Goal: Complete application form

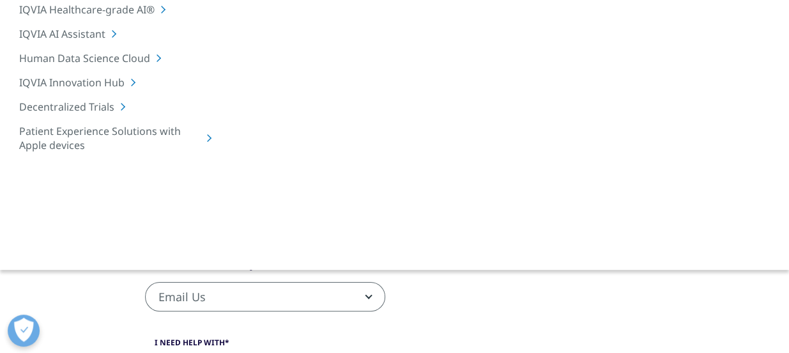
scroll to position [169, 0]
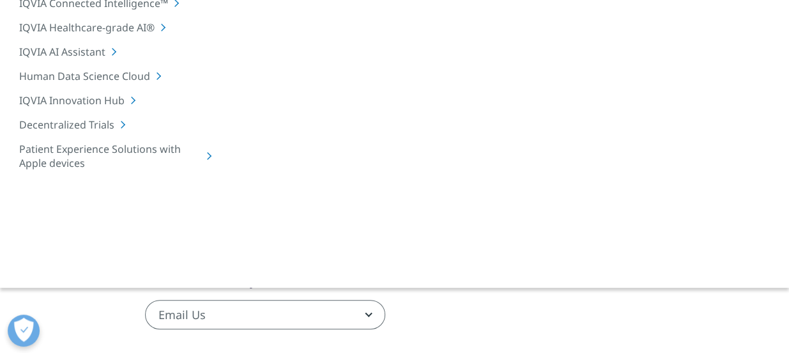
click at [346, 206] on link "General Contact Information" at bounding box center [340, 207] width 123 height 12
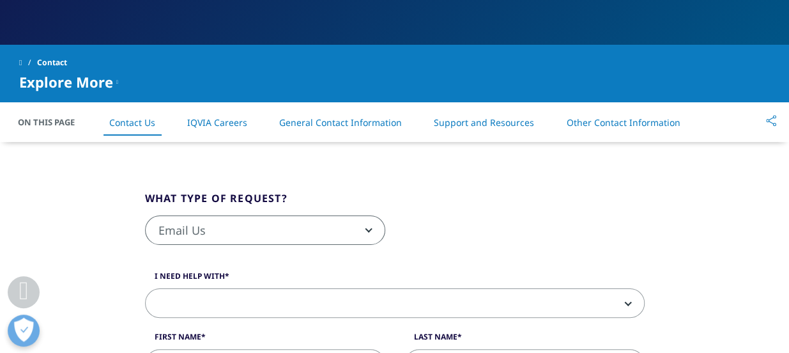
scroll to position [204, 0]
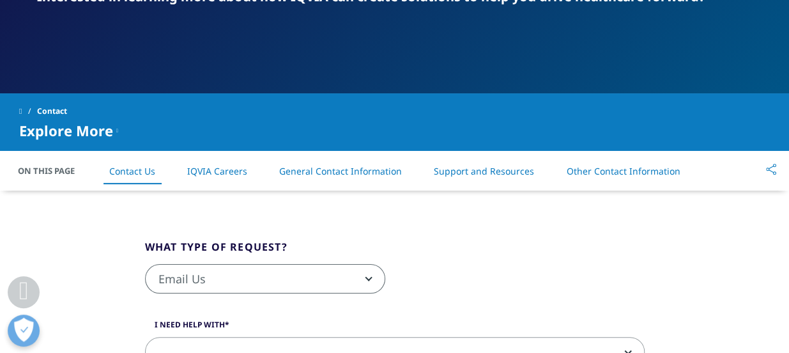
click at [502, 172] on link "Support and Resources" at bounding box center [484, 171] width 100 height 12
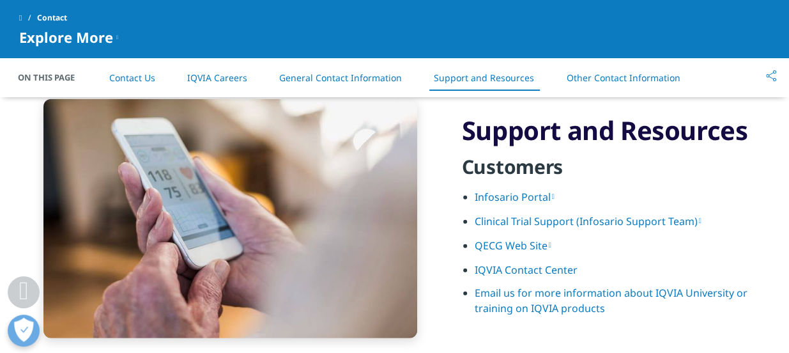
scroll to position [1743, 0]
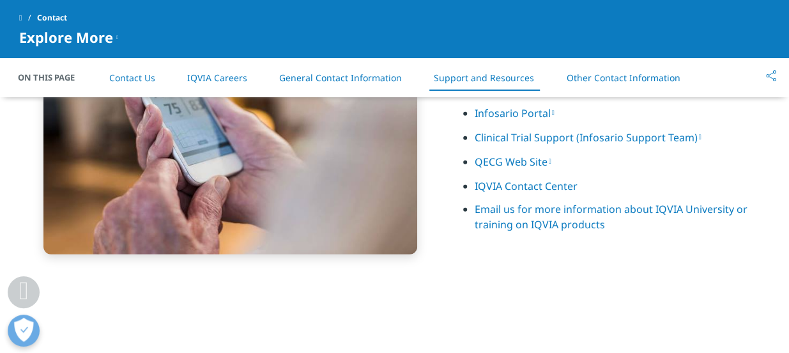
click at [630, 79] on link "Other Contact Information" at bounding box center [623, 78] width 114 height 12
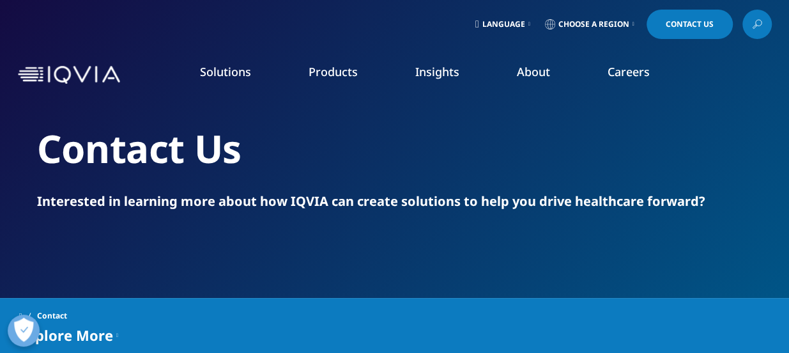
click at [612, 20] on span "Choose a Region" at bounding box center [593, 24] width 71 height 10
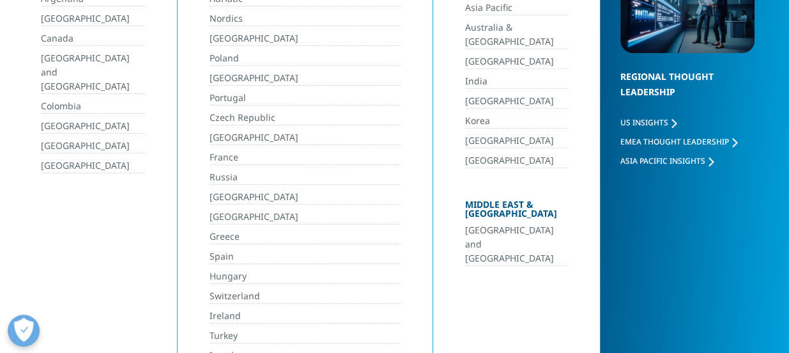
scroll to position [157, 0]
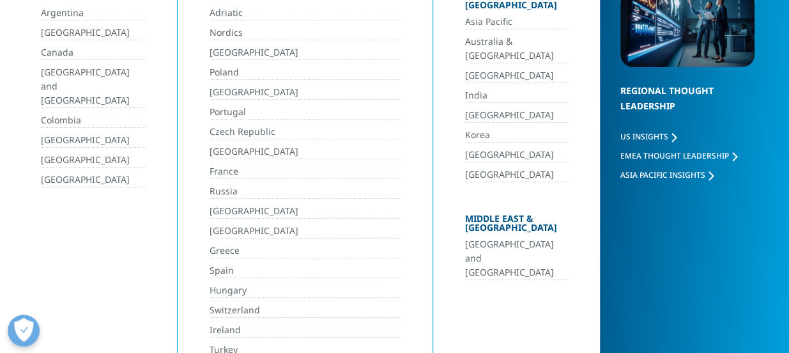
click at [496, 237] on link "[GEOGRAPHIC_DATA] and [GEOGRAPHIC_DATA]" at bounding box center [516, 258] width 102 height 43
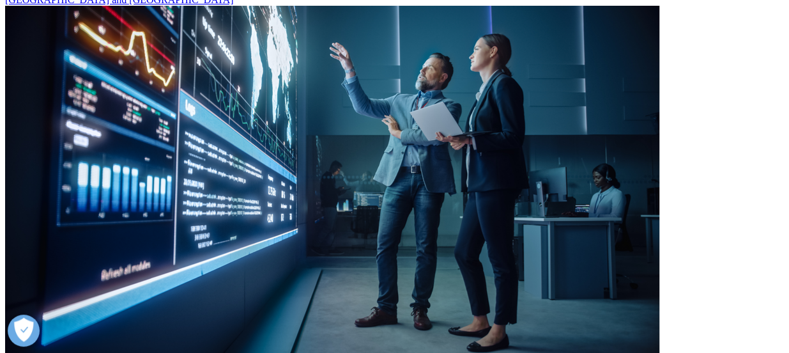
scroll to position [241, 0]
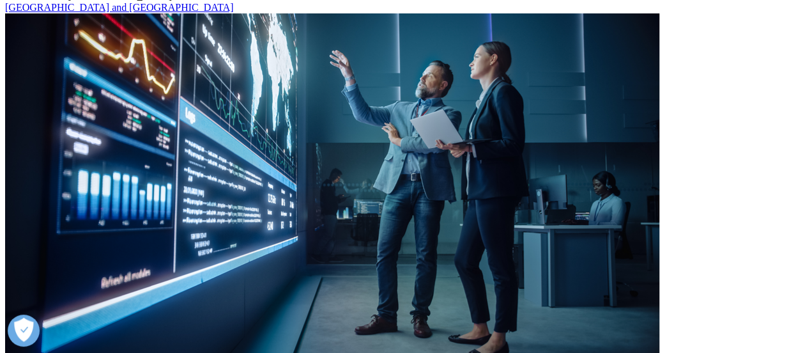
scroll to position [91, 0]
select select "HR Career"
type input "Lakshya"
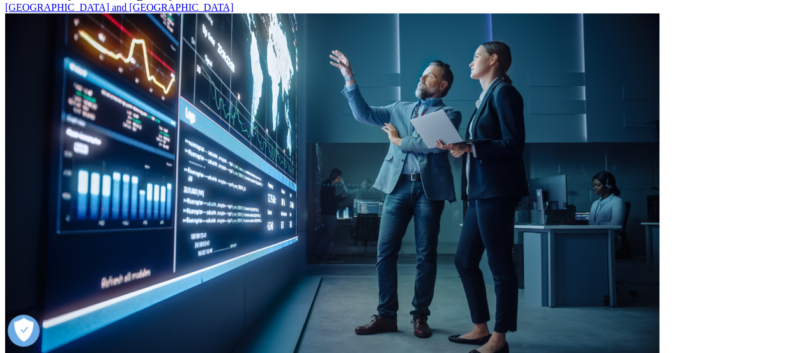
type input "[PERSON_NAME]"
type input "Divisional HR Manager"
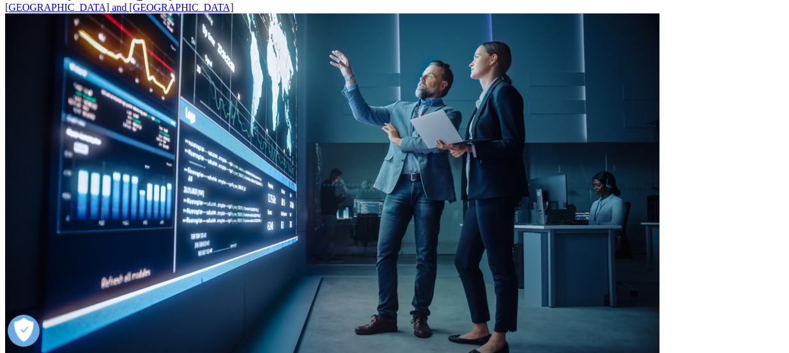
scroll to position [270, 0]
type input "Right to Care"
type input "[EMAIL_ADDRESS][PERSON_NAME][DOMAIN_NAME]"
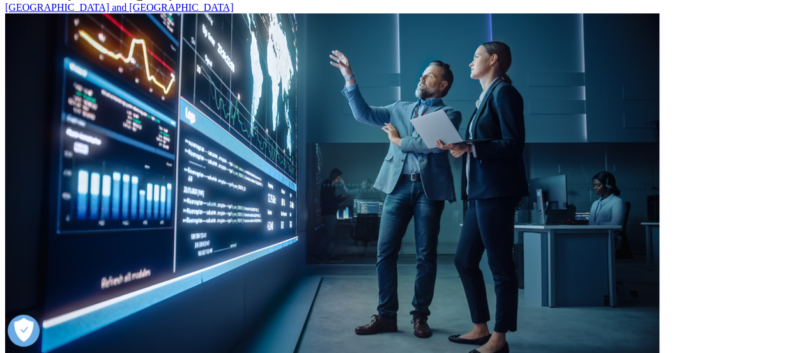
type input "[PHONE_NUMBER]"
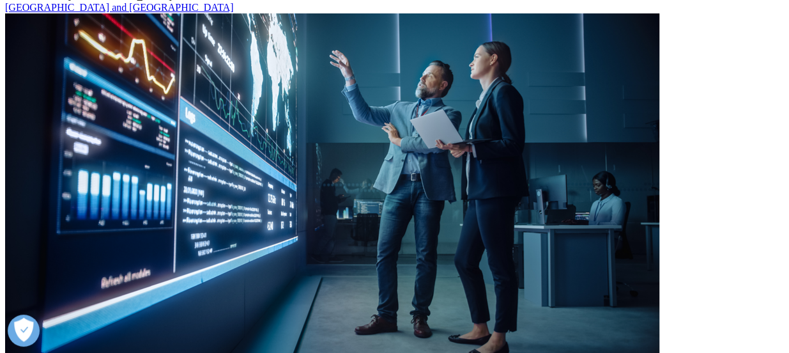
select select "[GEOGRAPHIC_DATA]"
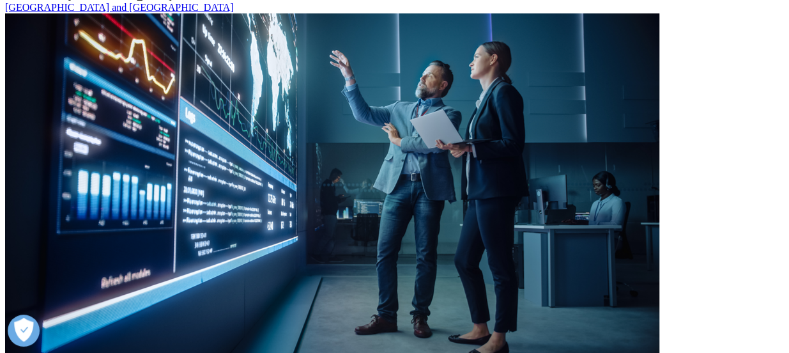
scroll to position [455, 0]
type textarea "Good day. I have been trying to submit my cv for the Senior HRBP role in [GEOGR…"
